Goal: Transaction & Acquisition: Obtain resource

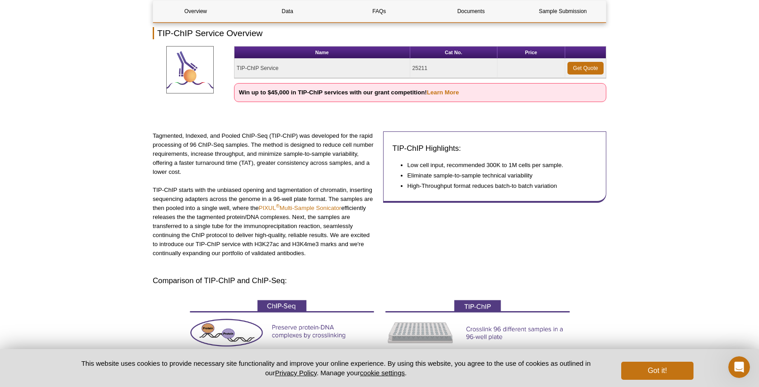
scroll to position [112, 0]
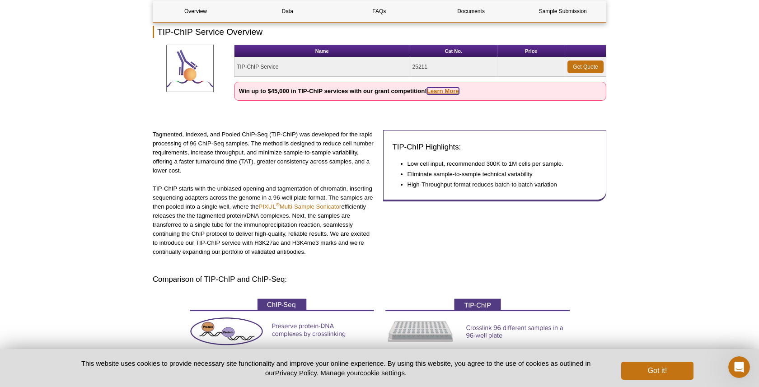
click at [434, 90] on link "Learn More" at bounding box center [443, 91] width 32 height 7
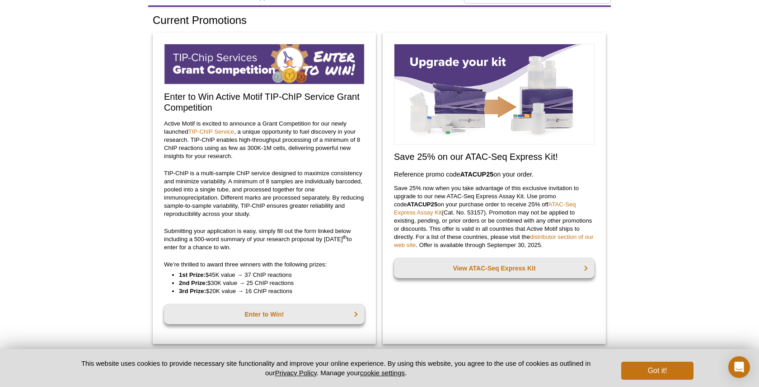
scroll to position [41, 0]
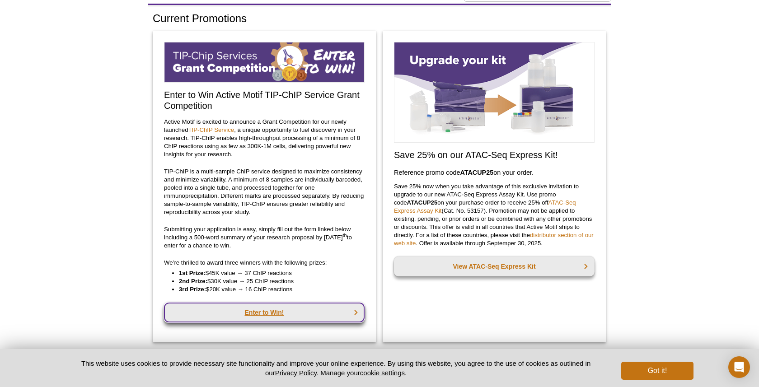
click at [237, 305] on link "Enter to Win!" at bounding box center [264, 313] width 201 height 20
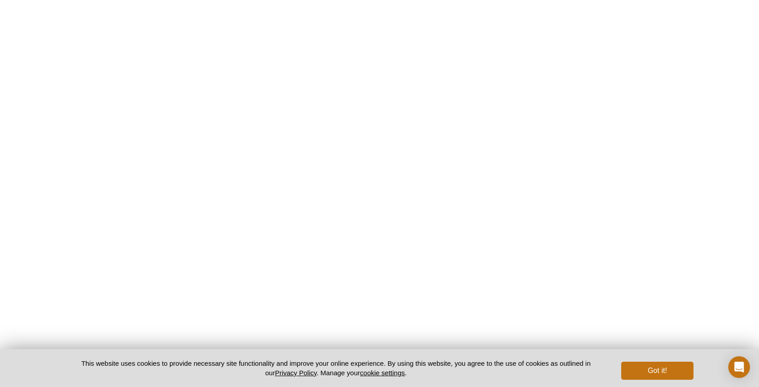
scroll to position [183, 0]
